Goal: Browse casually

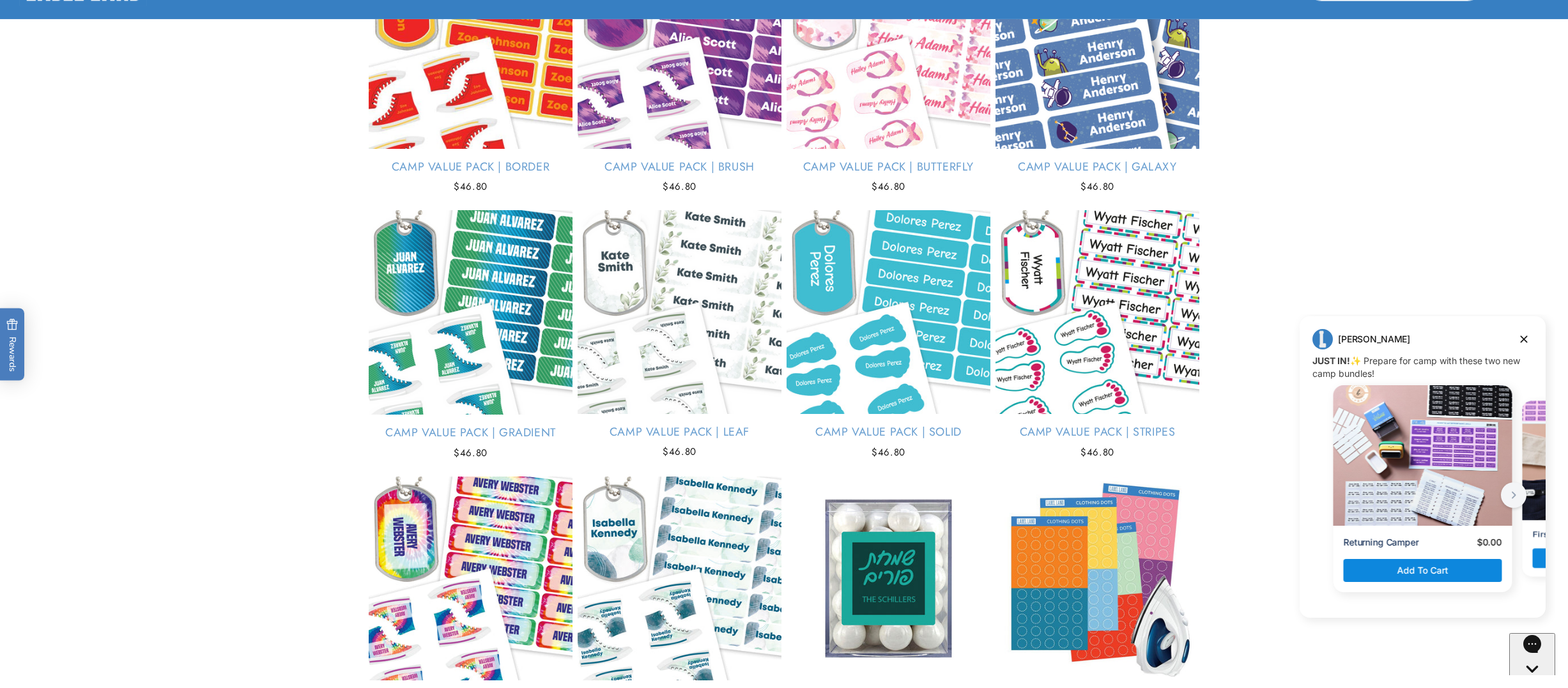
scroll to position [2531, 0]
